Goal: Task Accomplishment & Management: Manage account settings

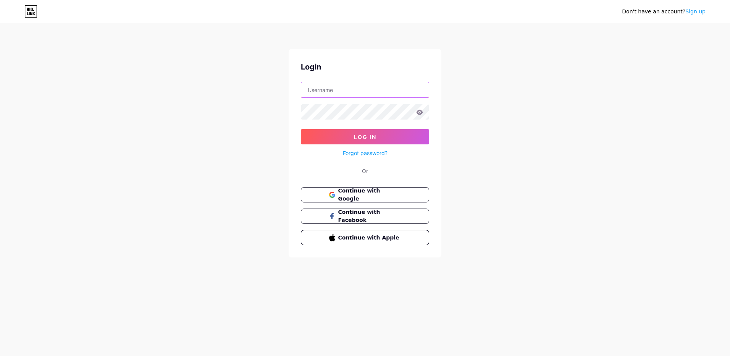
type input "[EMAIL_ADDRESS][DOMAIN_NAME]"
drag, startPoint x: 347, startPoint y: 89, endPoint x: 285, endPoint y: 88, distance: 61.5
click at [285, 88] on div "Don't have an account? Sign up Login [EMAIL_ADDRESS][DOMAIN_NAME] Log In Forgot…" at bounding box center [365, 141] width 730 height 282
type input "[EMAIL_ADDRESS][DOMAIN_NAME]"
click at [366, 139] on span "Log In" at bounding box center [365, 137] width 23 height 6
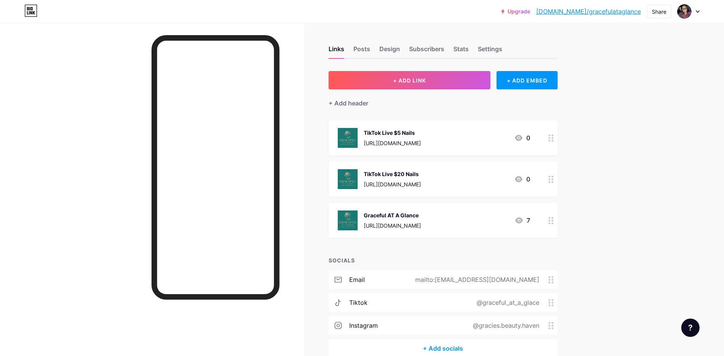
click at [497, 141] on div "TikTok Live $5 Nails [URL][DOMAIN_NAME] 0" at bounding box center [434, 138] width 192 height 20
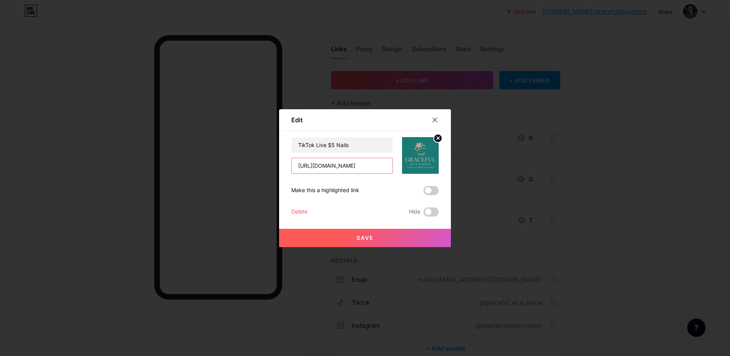
click at [382, 167] on input "[URL][DOMAIN_NAME]" at bounding box center [342, 165] width 101 height 15
drag, startPoint x: 386, startPoint y: 168, endPoint x: 287, endPoint y: 169, distance: 98.9
click at [287, 169] on div "Edit Content YouTube Play YouTube video without leaving your page. ADD Vimeo Pl…" at bounding box center [365, 178] width 172 height 138
type input "[DOMAIN_NAME]"
drag, startPoint x: 332, startPoint y: 168, endPoint x: 286, endPoint y: 167, distance: 46.2
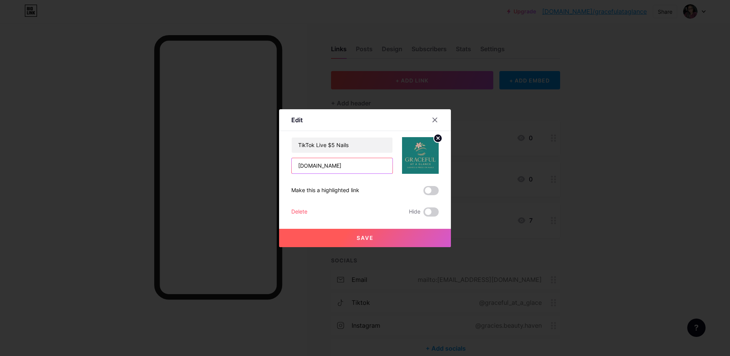
click at [286, 167] on div "Edit Content YouTube Play YouTube video without leaving your page. ADD Vimeo Pl…" at bounding box center [365, 178] width 172 height 138
paste input "[URL][DOMAIN_NAME]"
type input "[URL][DOMAIN_NAME]"
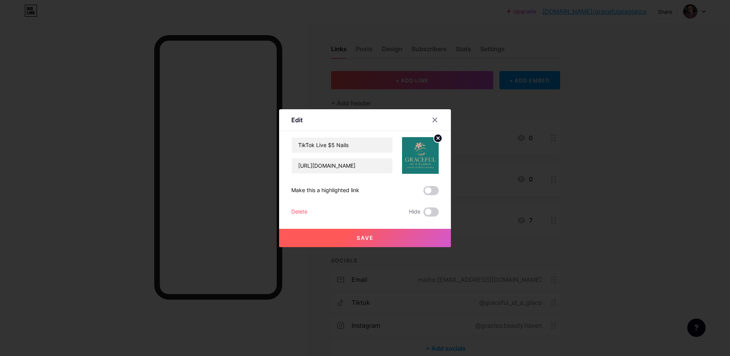
click at [361, 238] on span "Save" at bounding box center [365, 237] width 17 height 6
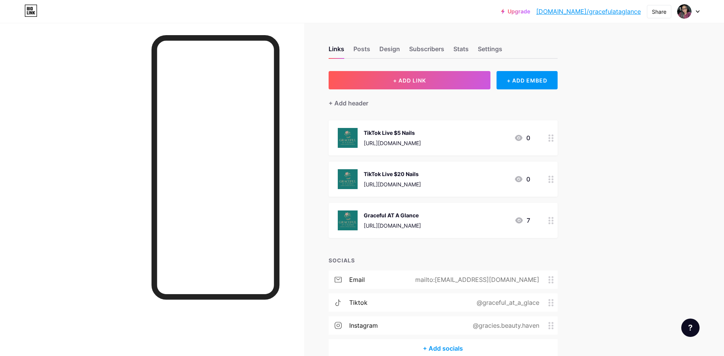
click at [421, 177] on div "TikTok Live $20 Nails" at bounding box center [392, 174] width 57 height 8
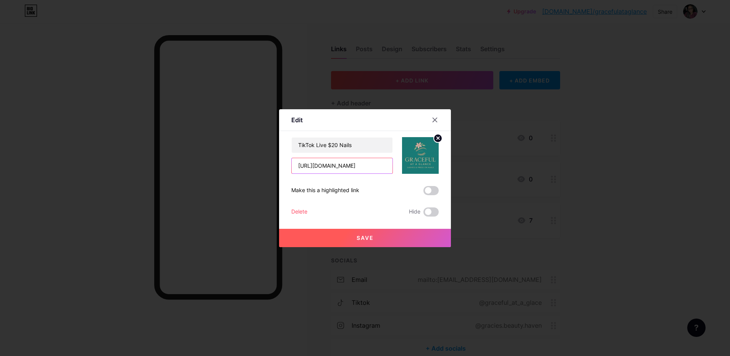
drag, startPoint x: 381, startPoint y: 165, endPoint x: 261, endPoint y: 169, distance: 119.5
click at [261, 169] on div "Edit Content YouTube Play YouTube video without leaving your page. ADD Vimeo Pl…" at bounding box center [365, 178] width 730 height 356
type input "[DOMAIN_NAME]"
drag, startPoint x: 357, startPoint y: 168, endPoint x: 292, endPoint y: 168, distance: 65.3
click at [292, 168] on input "[DOMAIN_NAME]" at bounding box center [342, 165] width 101 height 15
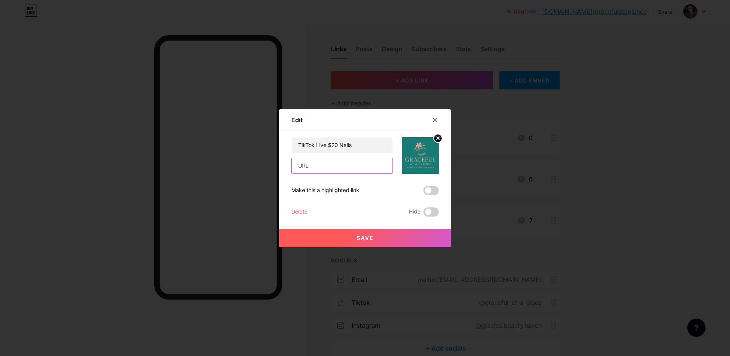
paste input "[URL][DOMAIN_NAME]"
type input "[URL][DOMAIN_NAME]"
click at [395, 239] on button "Save" at bounding box center [365, 238] width 172 height 18
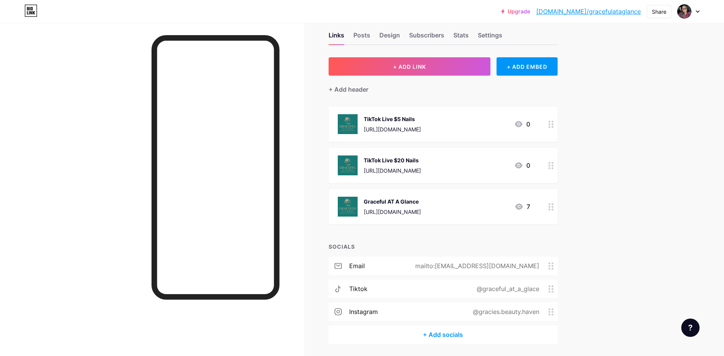
scroll to position [0, 0]
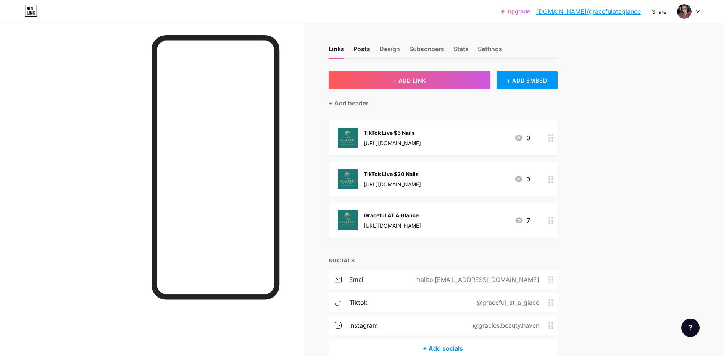
click at [360, 56] on div "Posts" at bounding box center [361, 51] width 17 height 14
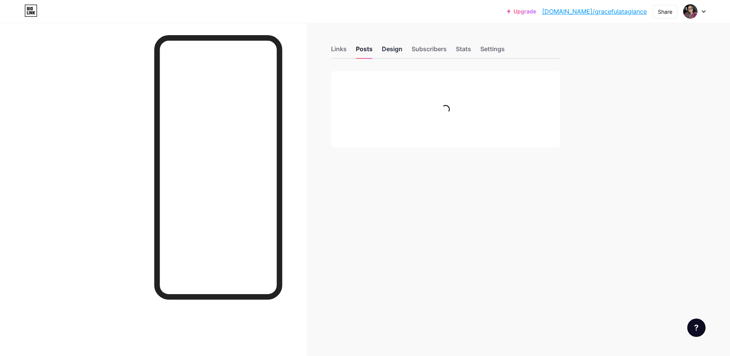
click at [391, 54] on div "Design" at bounding box center [392, 51] width 21 height 14
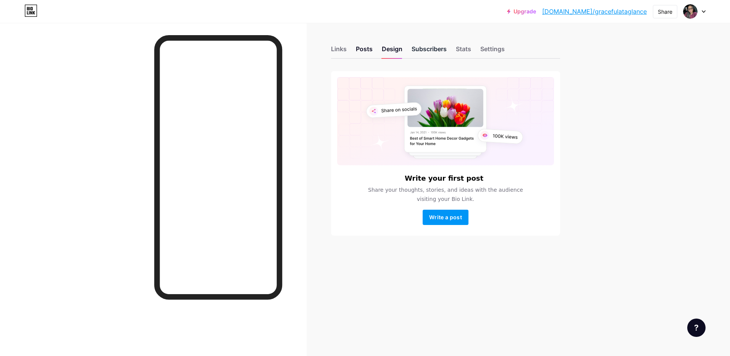
click at [445, 51] on div "Subscribers" at bounding box center [428, 51] width 35 height 14
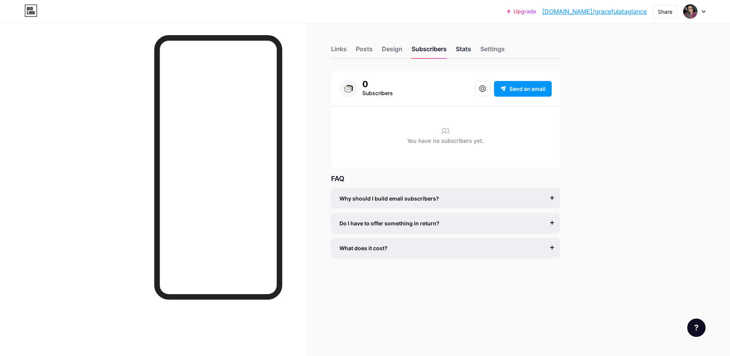
click at [468, 48] on div "Stats" at bounding box center [463, 51] width 15 height 14
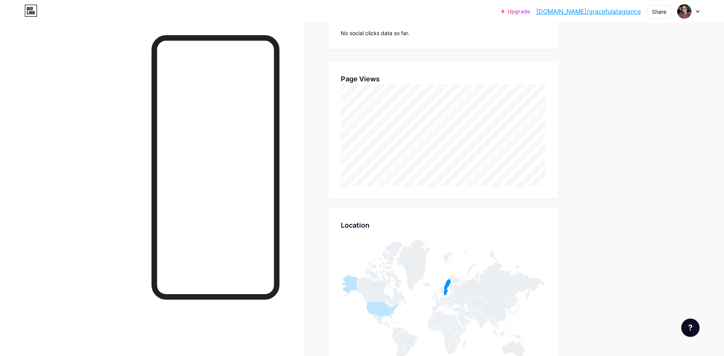
scroll to position [144, 0]
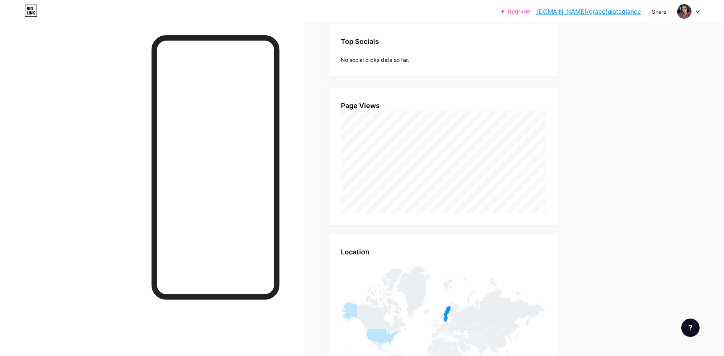
click at [701, 11] on div "Upgrade [DOMAIN_NAME]/gracef... [DOMAIN_NAME]/gracefulataglance Share Switch ac…" at bounding box center [362, 12] width 724 height 14
click at [694, 9] on div at bounding box center [689, 12] width 22 height 14
click at [636, 92] on link "Account settings" at bounding box center [652, 86] width 95 height 21
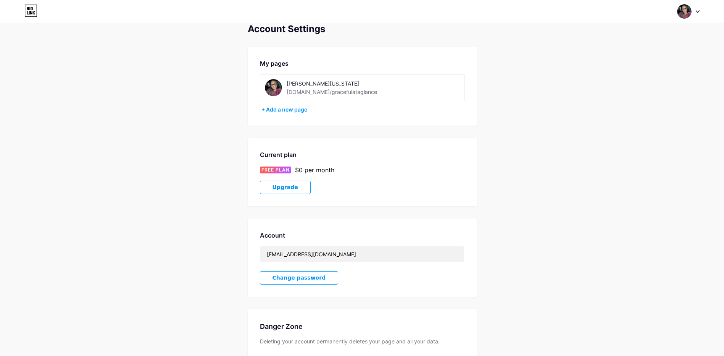
scroll to position [71, 0]
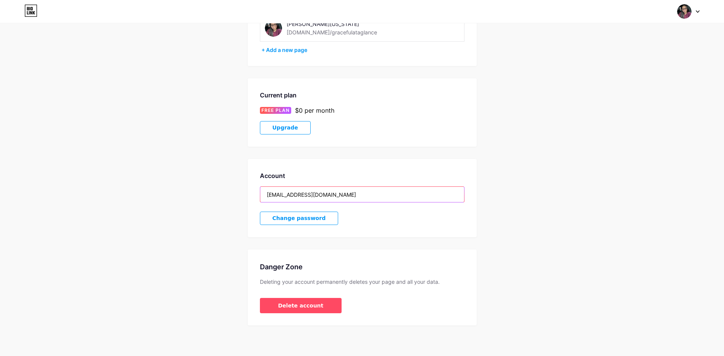
drag, startPoint x: 351, startPoint y: 195, endPoint x: 226, endPoint y: 195, distance: 124.8
click at [226, 195] on div "Account Settings My pages [PERSON_NAME][US_STATE] [DOMAIN_NAME]/gracefulataglan…" at bounding box center [362, 144] width 724 height 361
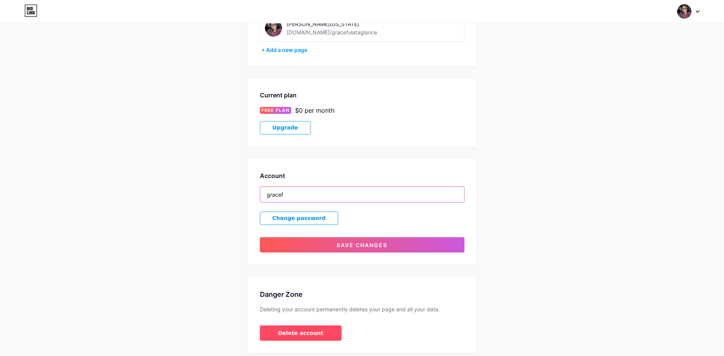
type input "[EMAIL_ADDRESS][DOMAIN_NAME]"
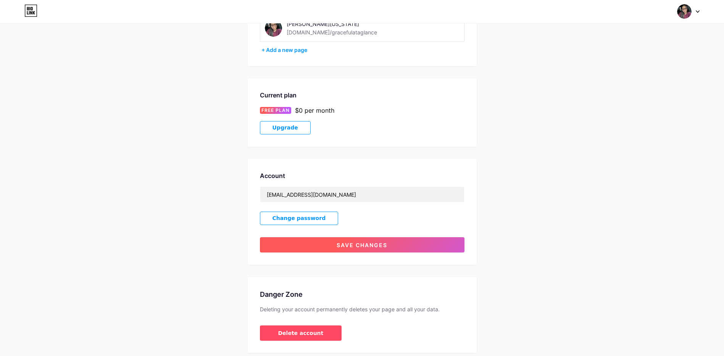
click at [386, 240] on button "Save changes" at bounding box center [362, 244] width 205 height 15
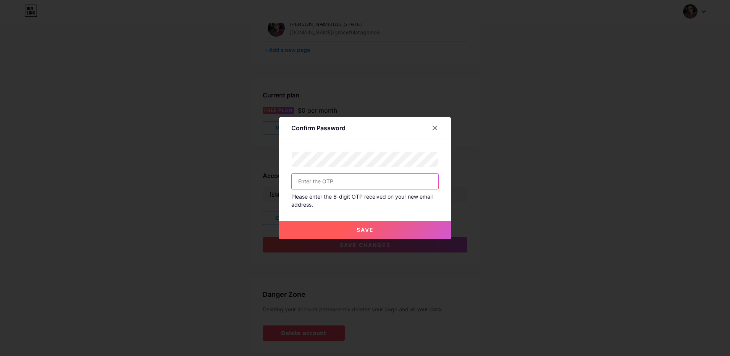
click at [342, 183] on input "text" at bounding box center [365, 181] width 147 height 15
type input "697136"
click at [363, 235] on button "Save" at bounding box center [365, 230] width 172 height 18
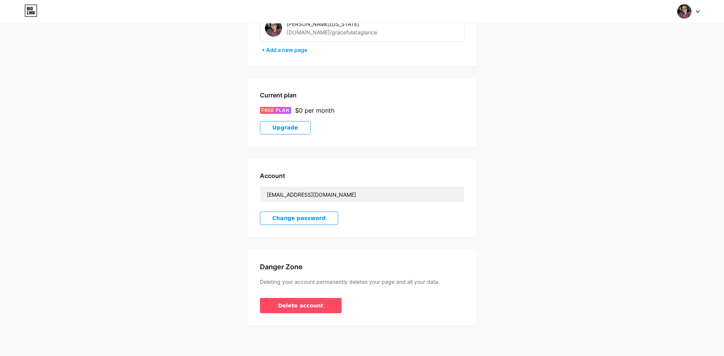
scroll to position [0, 0]
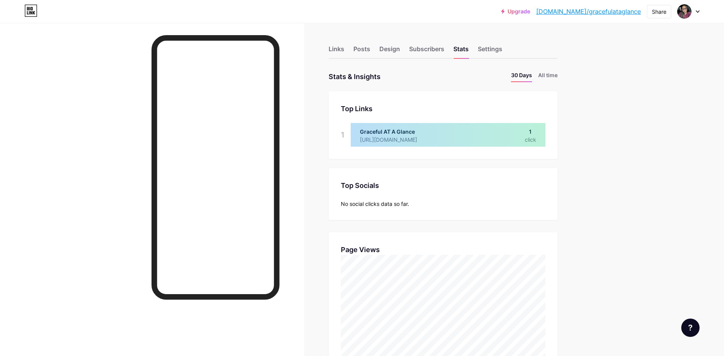
scroll to position [356, 724]
